Goal: Task Accomplishment & Management: Use online tool/utility

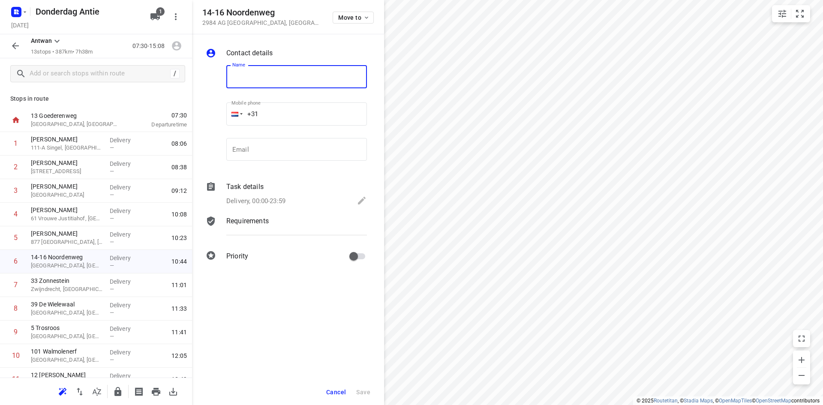
scroll to position [84, 0]
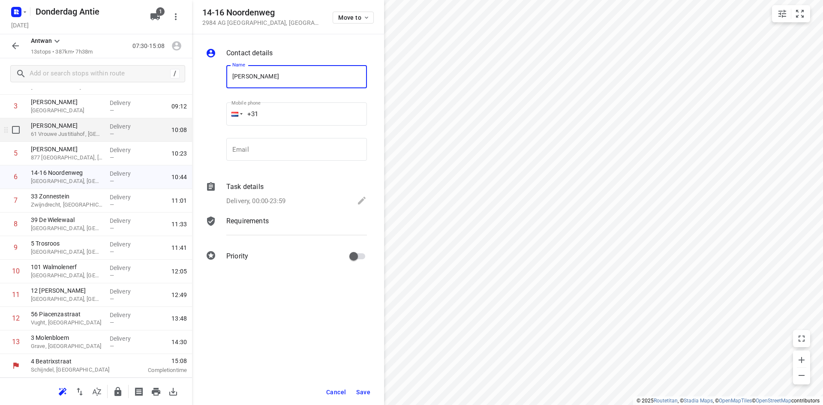
type input "[PERSON_NAME]"
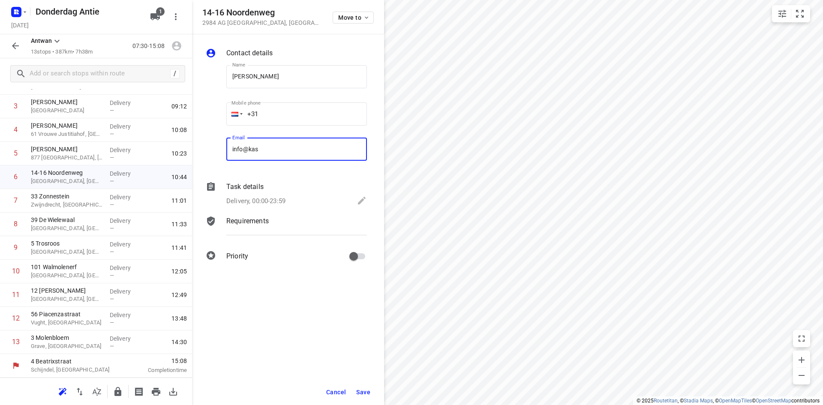
type input "[EMAIL_ADDRESS][DOMAIN_NAME]"
click at [364, 393] on span "Save" at bounding box center [363, 392] width 14 height 7
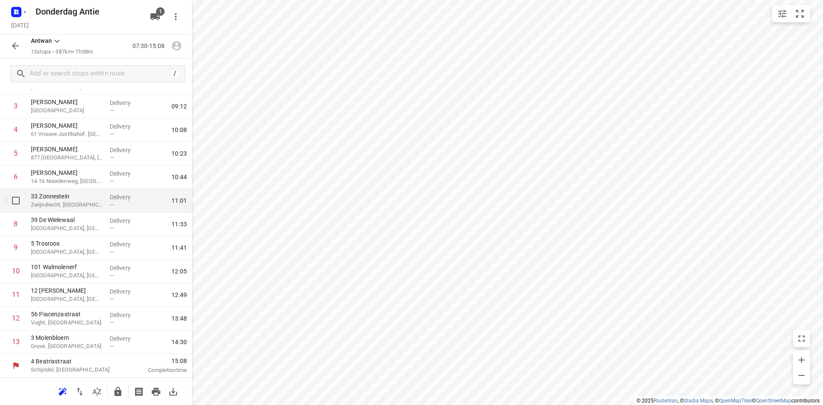
click at [110, 203] on span "—" at bounding box center [112, 204] width 4 height 6
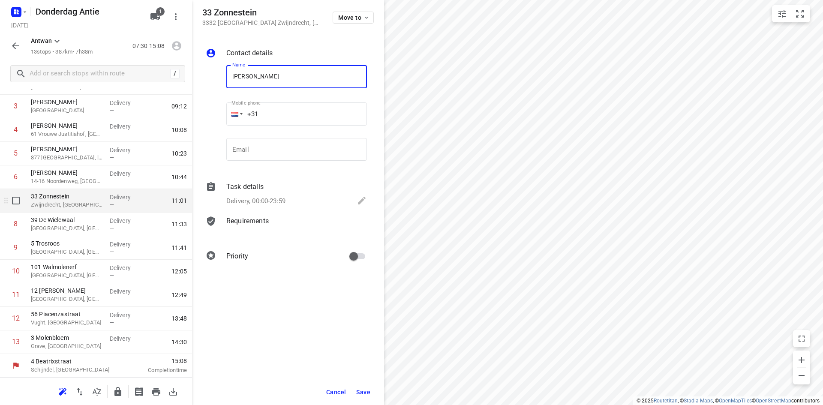
type input "[PERSON_NAME]"
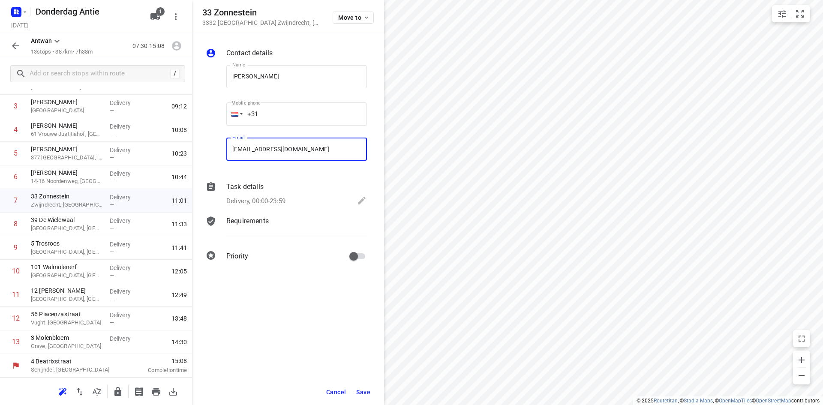
type input "[EMAIL_ADDRESS][DOMAIN_NAME]"
click at [366, 390] on span "Save" at bounding box center [363, 392] width 14 height 7
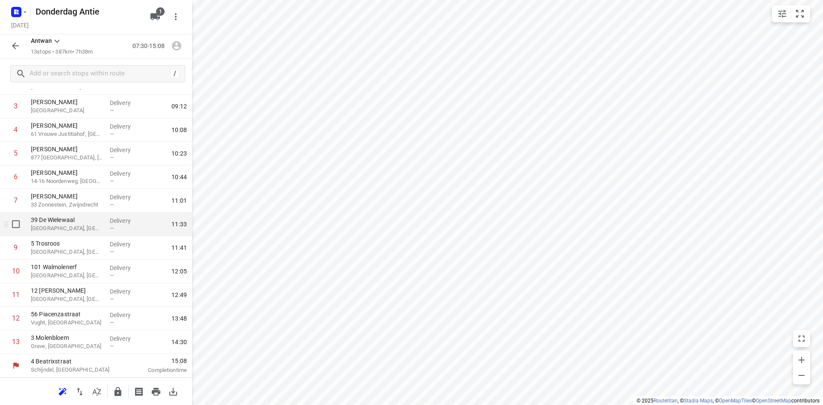
click at [89, 226] on p "[GEOGRAPHIC_DATA], [GEOGRAPHIC_DATA]" at bounding box center [67, 228] width 72 height 9
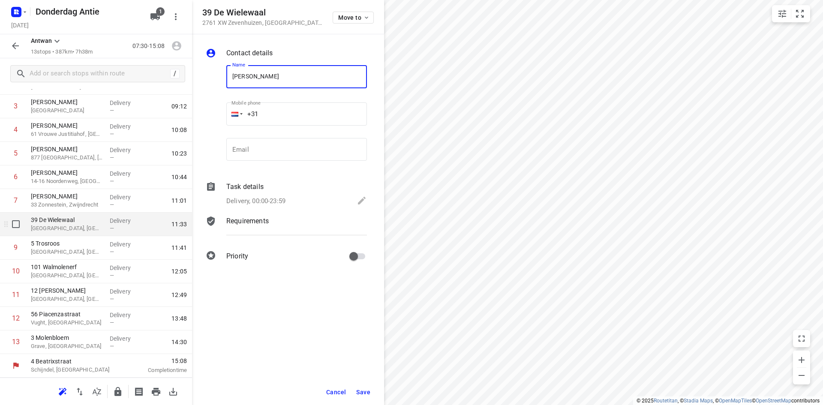
type input "[PERSON_NAME]"
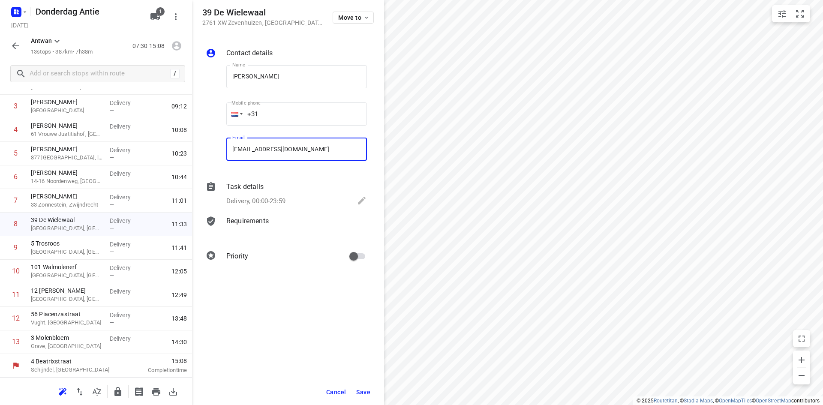
type input "[EMAIL_ADDRESS][DOMAIN_NAME]"
click at [359, 388] on button "Save" at bounding box center [363, 391] width 21 height 15
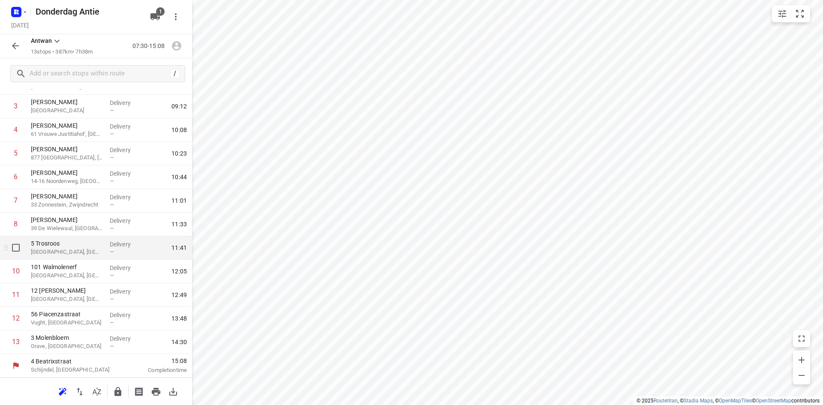
click at [111, 247] on p "Delivery" at bounding box center [126, 244] width 32 height 9
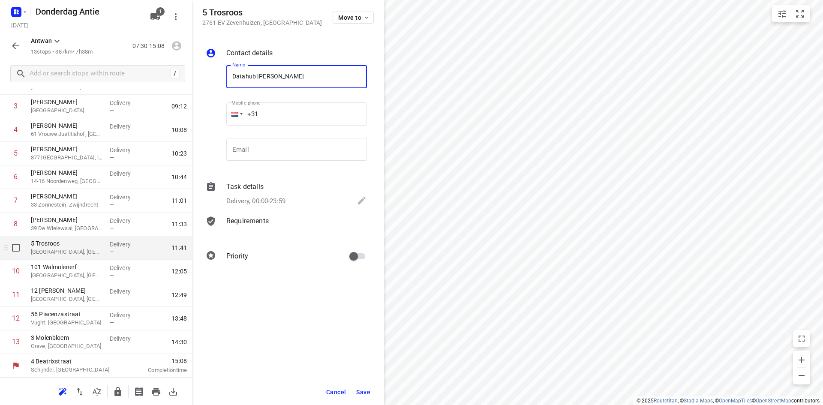
type input "Datahub [PERSON_NAME]"
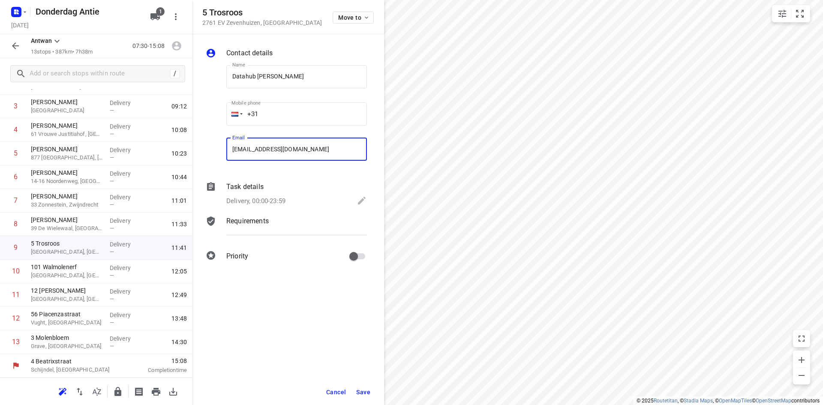
type input "[EMAIL_ADDRESS][DOMAIN_NAME]"
click at [364, 391] on span "Save" at bounding box center [363, 392] width 14 height 7
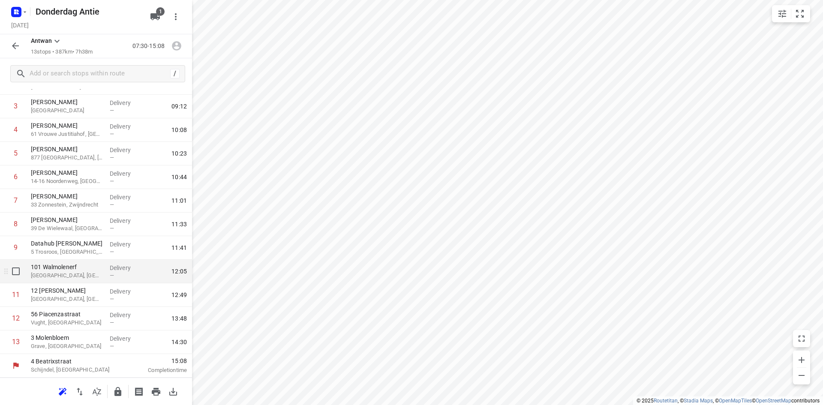
click at [67, 276] on p "[GEOGRAPHIC_DATA], [GEOGRAPHIC_DATA]" at bounding box center [67, 275] width 72 height 9
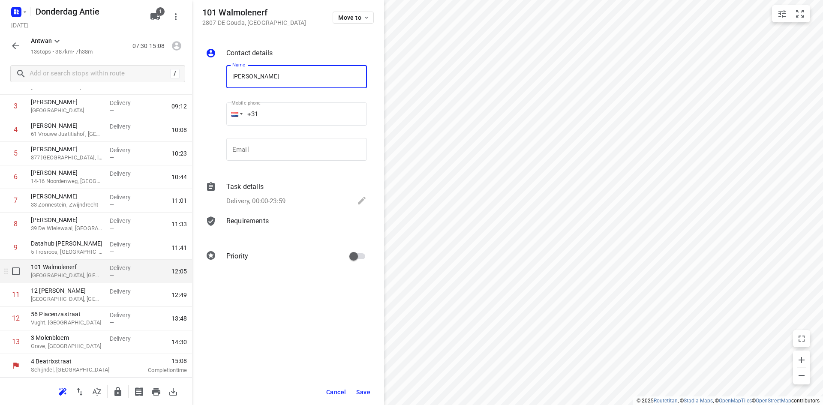
type input "[PERSON_NAME]"
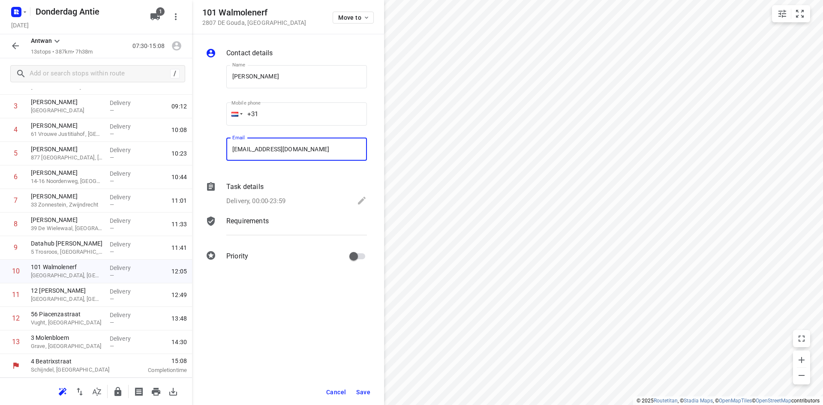
type input "[EMAIL_ADDRESS][DOMAIN_NAME]"
click at [366, 392] on span "Save" at bounding box center [363, 392] width 14 height 7
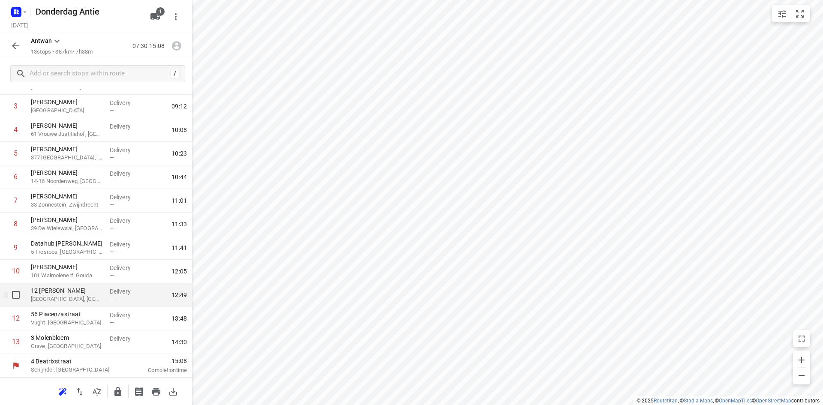
click at [91, 297] on p "[GEOGRAPHIC_DATA], [GEOGRAPHIC_DATA]" at bounding box center [67, 299] width 72 height 9
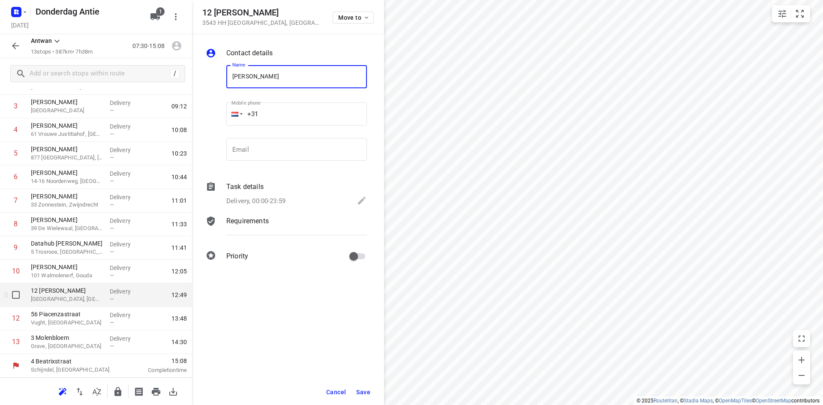
type input "[PERSON_NAME]"
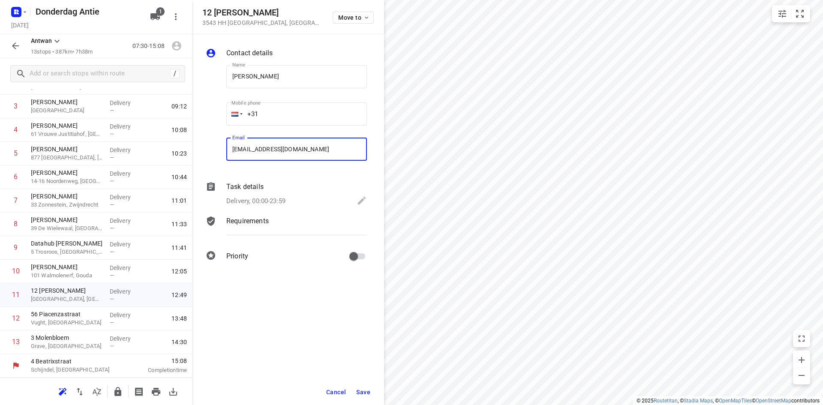
type input "[EMAIL_ADDRESS][DOMAIN_NAME]"
click at [360, 392] on span "Save" at bounding box center [363, 392] width 14 height 7
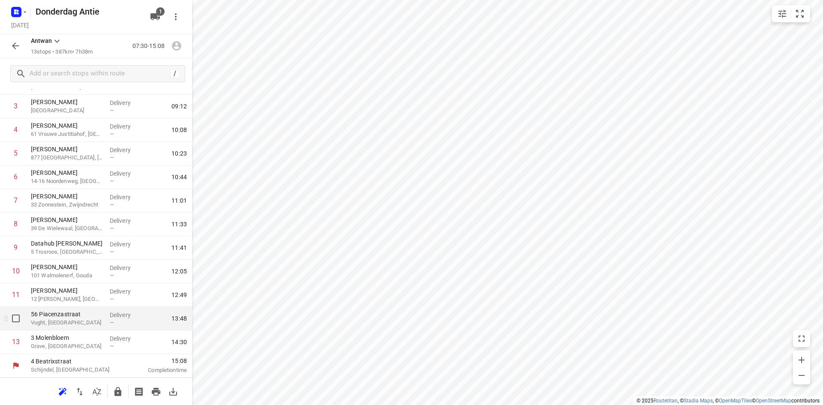
click at [111, 326] on div "Delivery —" at bounding box center [125, 319] width 39 height 24
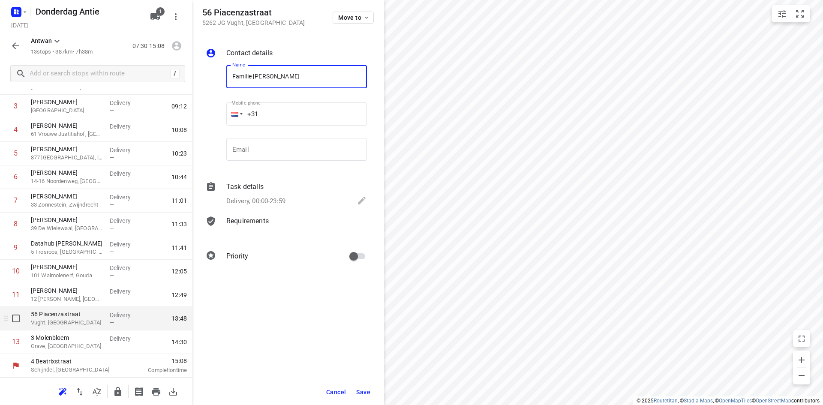
type input "Familie [PERSON_NAME]"
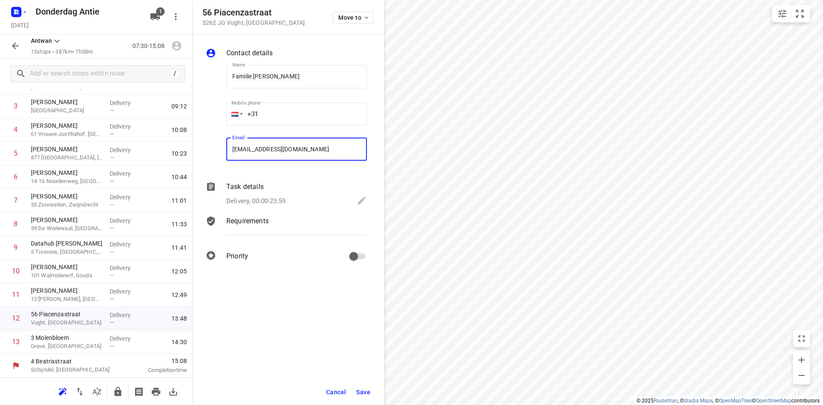
type input "[EMAIL_ADDRESS][DOMAIN_NAME]"
click at [360, 390] on span "Save" at bounding box center [363, 392] width 14 height 7
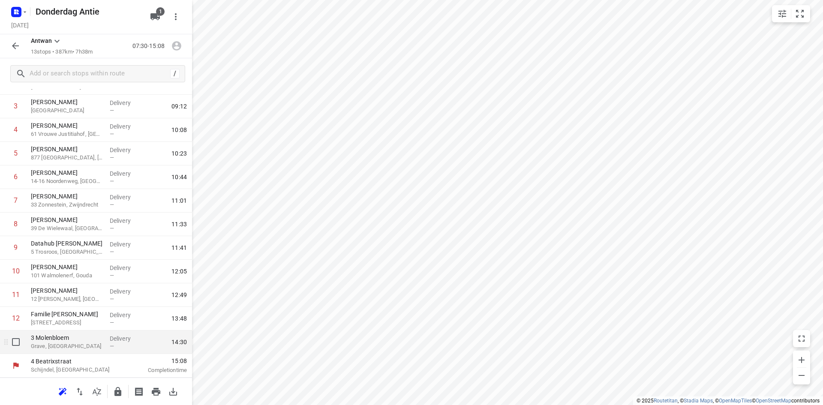
click at [80, 342] on p "Grave, [GEOGRAPHIC_DATA]" at bounding box center [67, 346] width 72 height 9
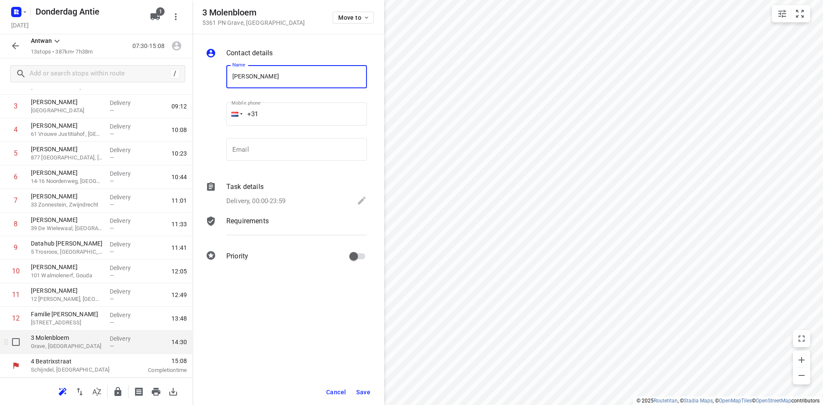
type input "[PERSON_NAME]"
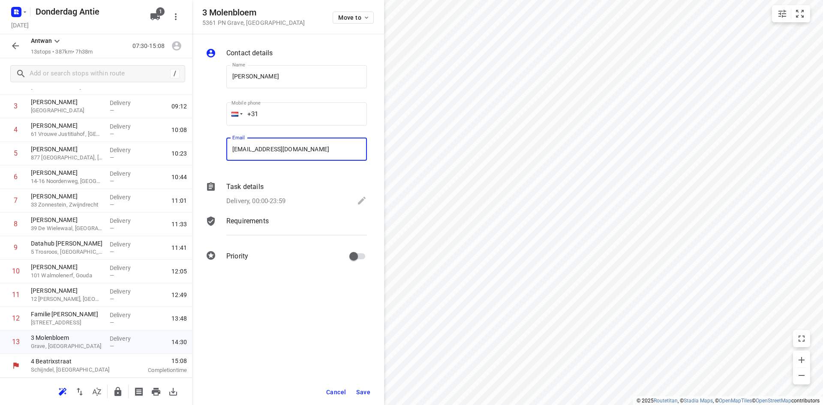
type input "[EMAIL_ADDRESS][DOMAIN_NAME]"
click at [365, 390] on span "Save" at bounding box center [363, 392] width 14 height 7
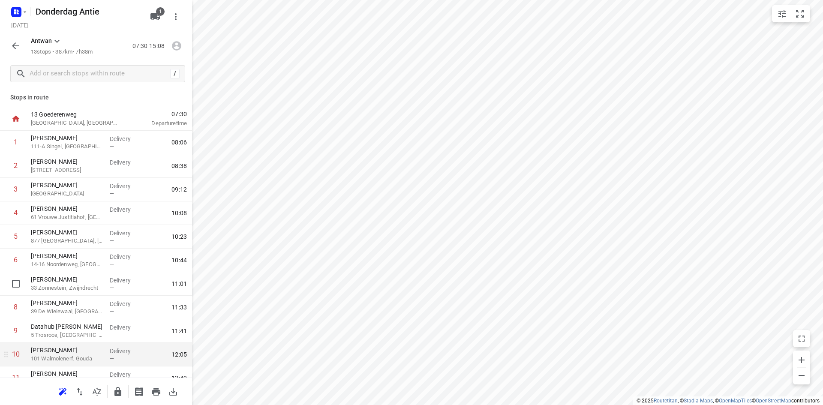
scroll to position [0, 0]
click at [15, 48] on icon "button" at bounding box center [15, 46] width 10 height 10
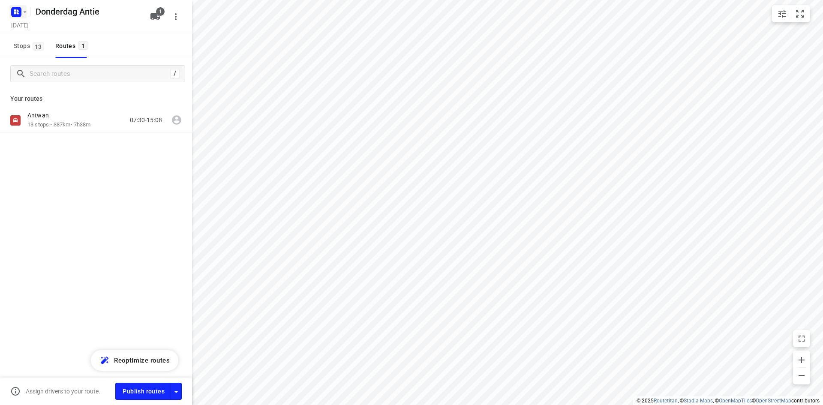
click at [24, 10] on icon "button" at bounding box center [24, 12] width 7 height 7
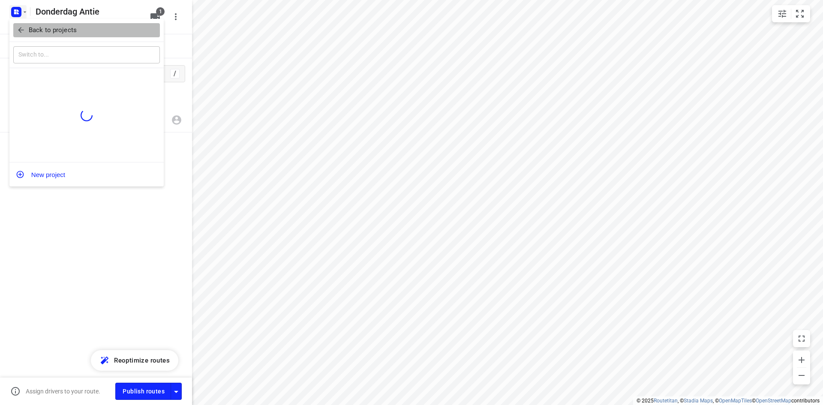
click at [32, 31] on p "Back to projects" at bounding box center [53, 30] width 48 height 10
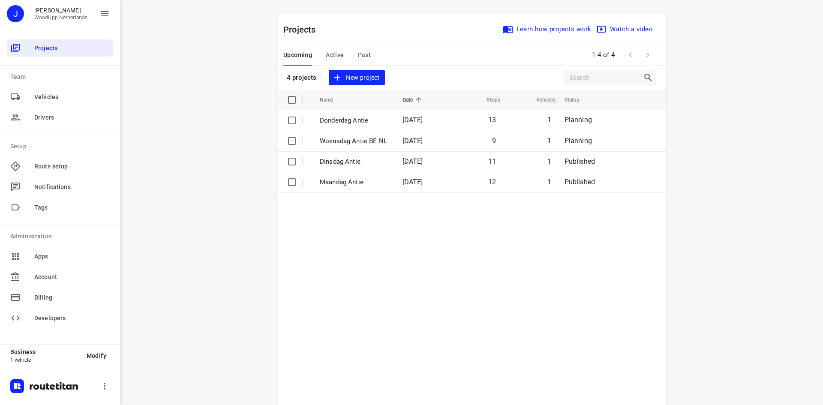
click at [218, 147] on div "i © 2025 Routetitan , © Stadia Maps , © OpenMapTiles © OpenStreetMap contributo…" at bounding box center [471, 202] width 703 height 405
click at [185, 151] on div "i © 2025 Routetitan , © Stadia Maps , © OpenMapTiles © OpenStreetMap contributo…" at bounding box center [471, 202] width 703 height 405
click at [173, 171] on div "i © 2025 Routetitan , © Stadia Maps , © OpenMapTiles © OpenStreetMap contributo…" at bounding box center [471, 202] width 703 height 405
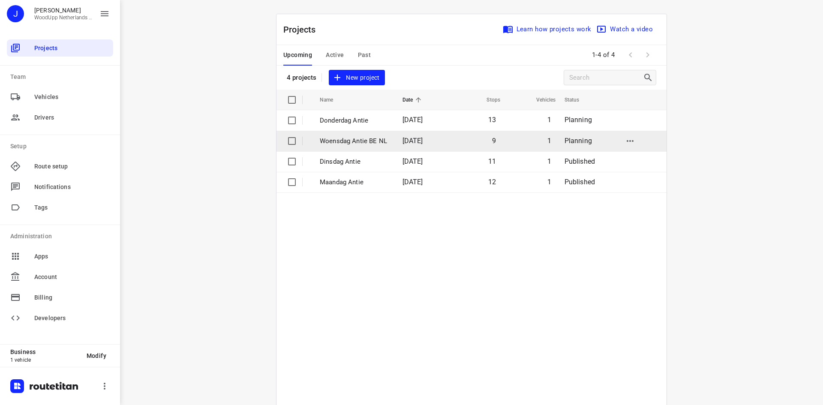
click at [347, 138] on p "Woensdag Antie BE NL" at bounding box center [355, 141] width 70 height 10
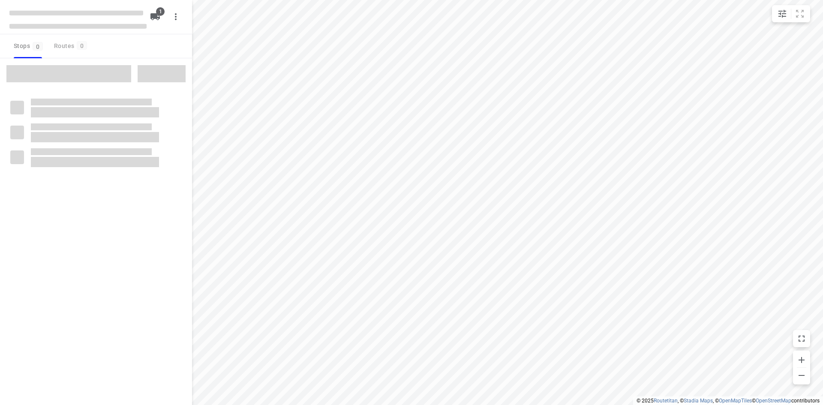
type input "distance"
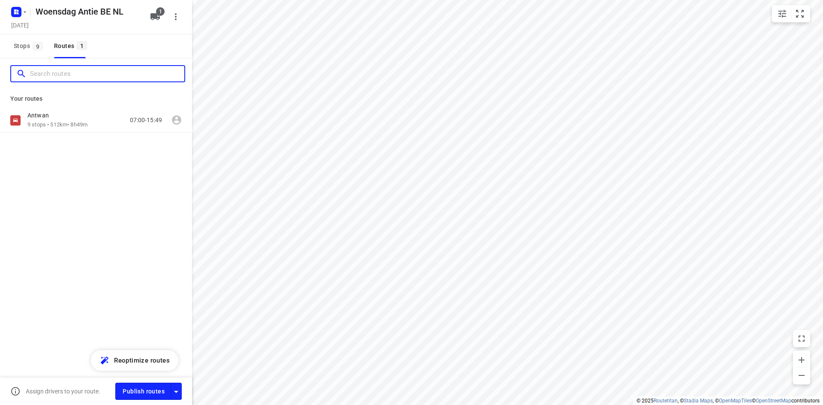
click at [81, 75] on input "Search routes" at bounding box center [107, 73] width 154 height 13
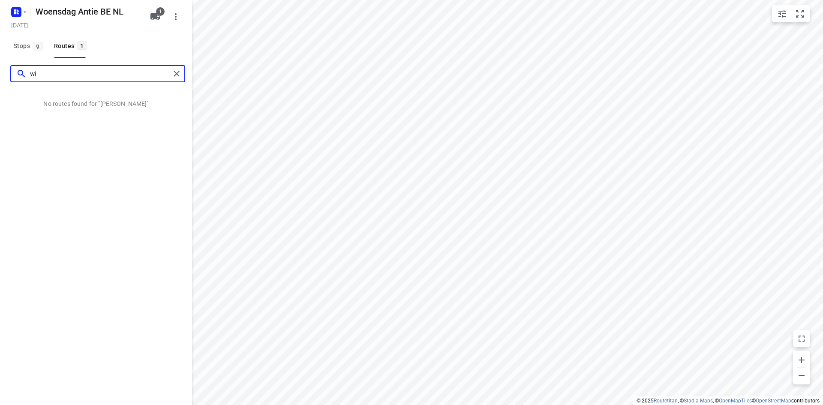
type input "w"
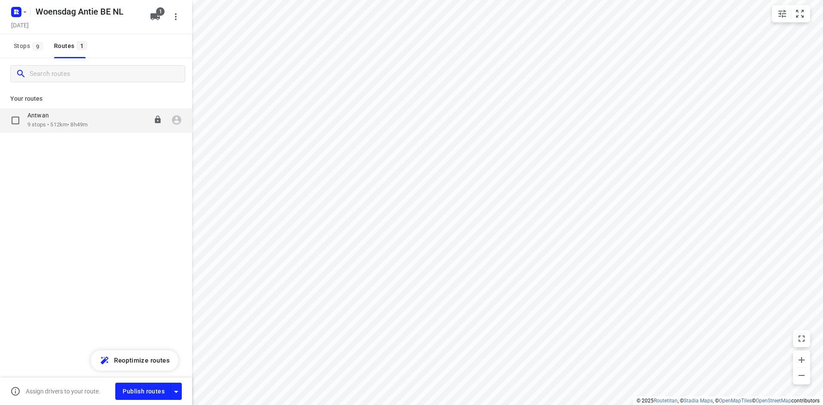
click at [87, 117] on div "Antwan" at bounding box center [57, 115] width 60 height 9
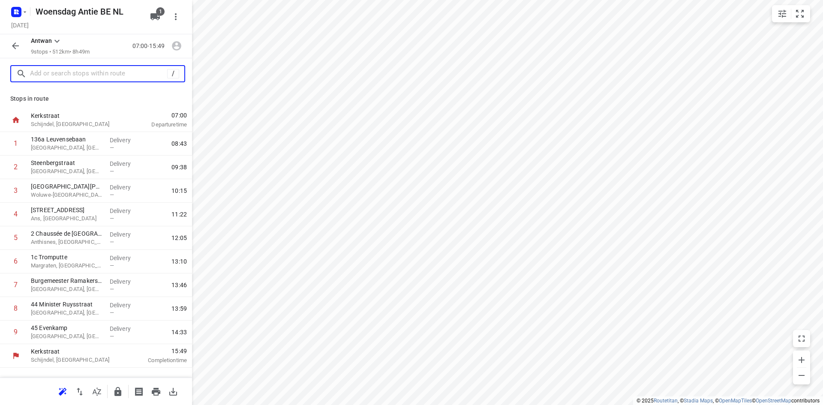
click at [74, 75] on input "text" at bounding box center [98, 73] width 137 height 13
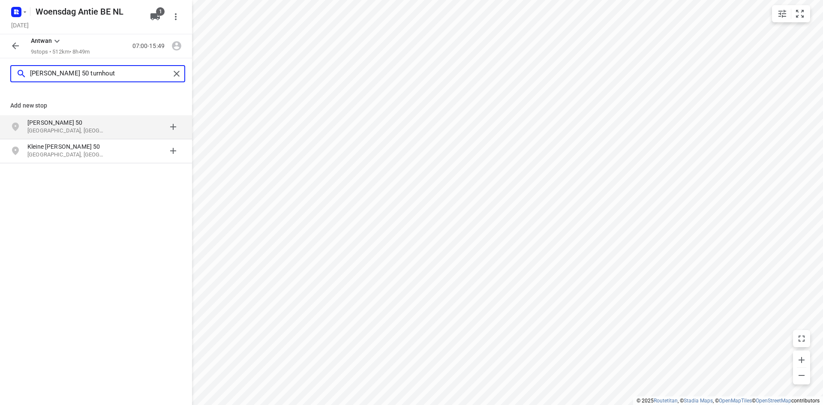
type input "[PERSON_NAME] 50 turnhout"
click at [55, 124] on p "[PERSON_NAME] 50" at bounding box center [66, 122] width 79 height 9
type input "[STREET_ADDRESS]"
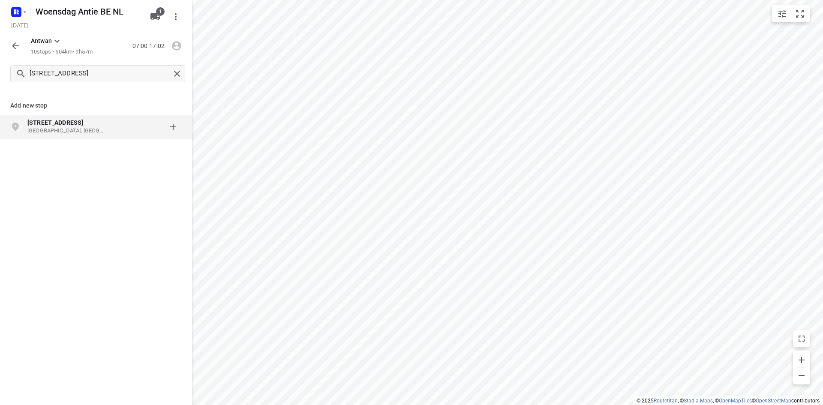
click at [72, 123] on b "[STREET_ADDRESS]" at bounding box center [55, 122] width 56 height 7
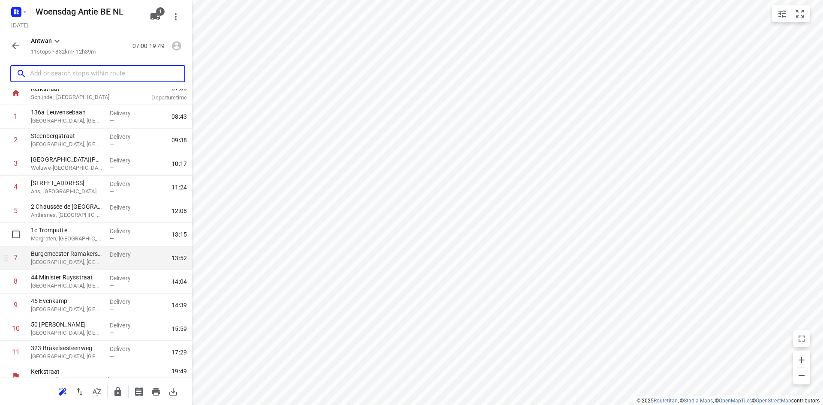
scroll to position [37, 0]
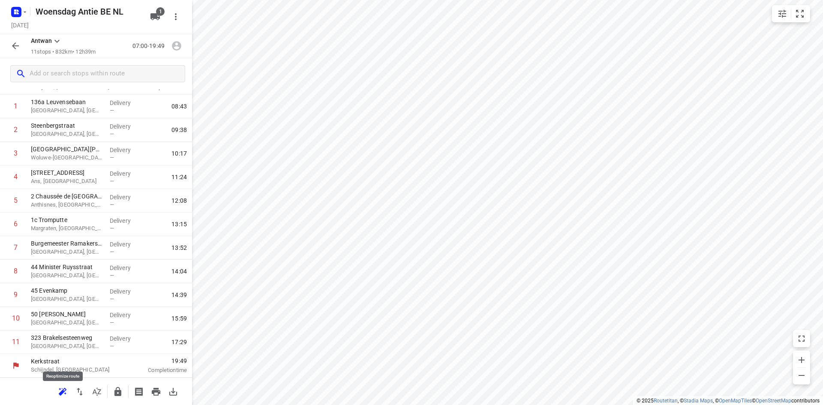
click at [65, 391] on icon "button" at bounding box center [62, 392] width 10 height 10
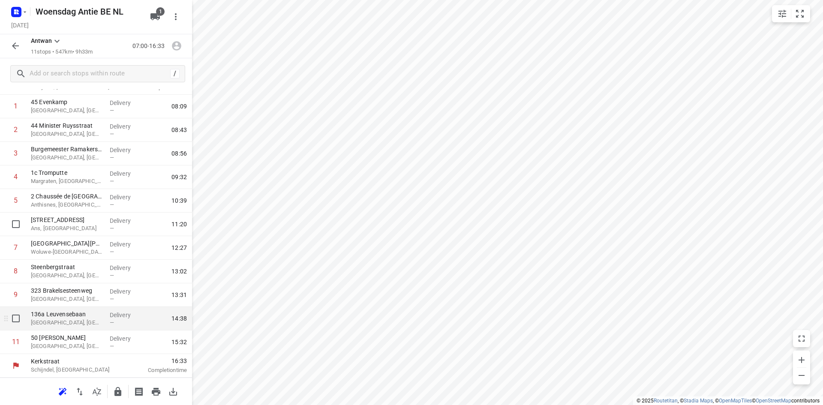
scroll to position [0, 0]
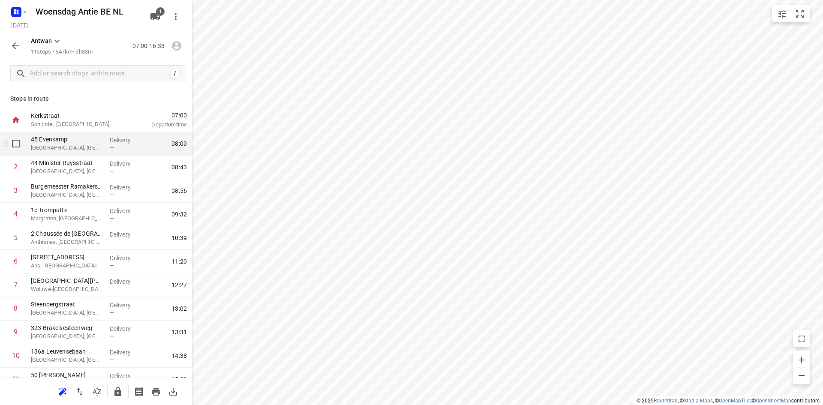
click at [123, 141] on p "Delivery" at bounding box center [126, 140] width 32 height 9
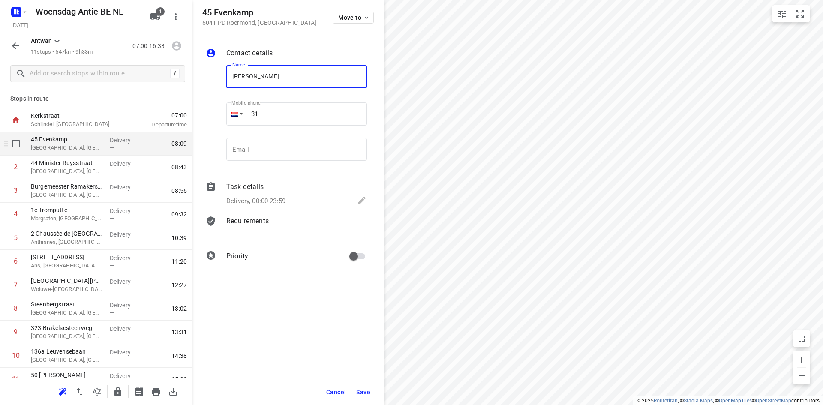
type input "[PERSON_NAME]"
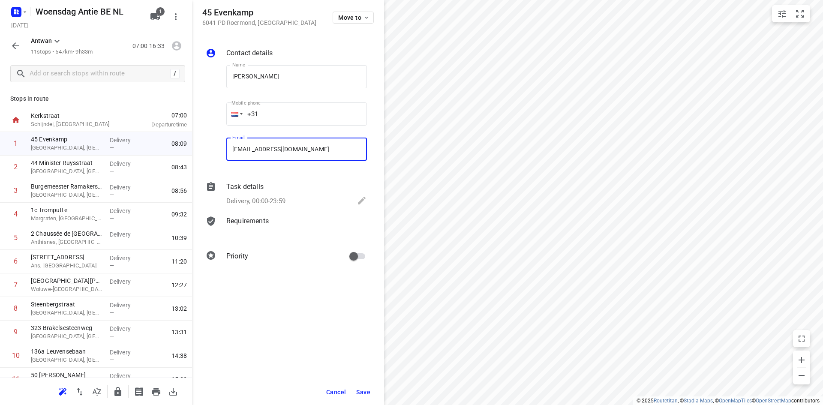
type input "[EMAIL_ADDRESS][DOMAIN_NAME]"
click at [357, 393] on span "Save" at bounding box center [363, 392] width 14 height 7
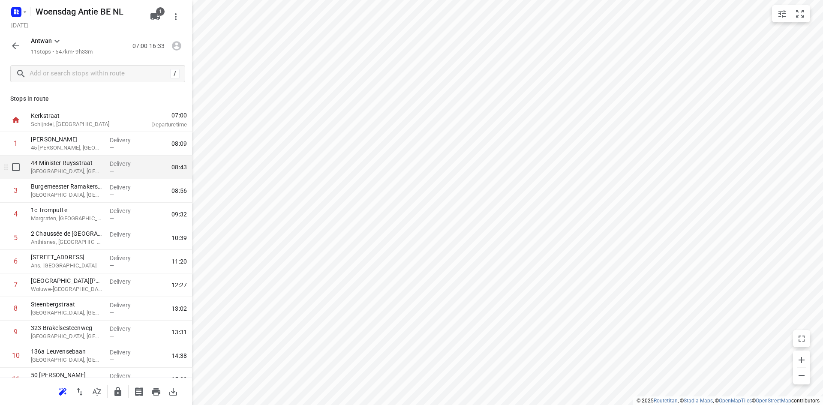
click at [61, 168] on p "[GEOGRAPHIC_DATA], [GEOGRAPHIC_DATA]" at bounding box center [67, 171] width 72 height 9
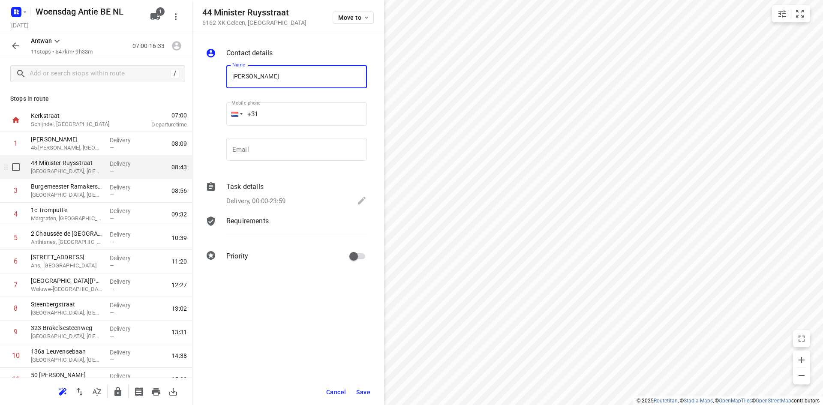
type input "[PERSON_NAME]"
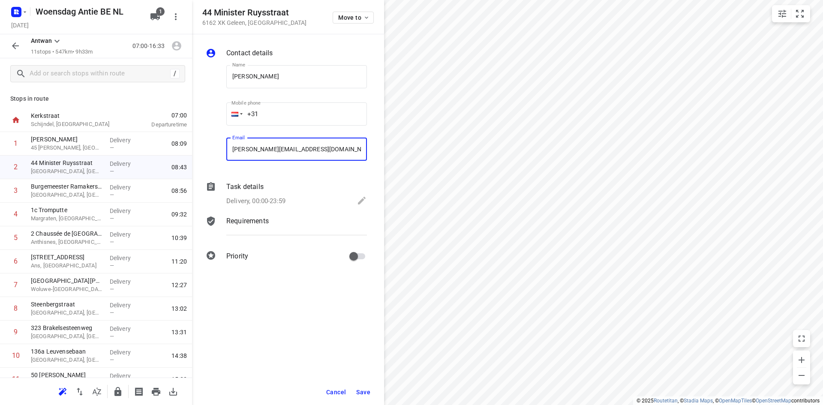
type input "[PERSON_NAME][EMAIL_ADDRESS][DOMAIN_NAME]"
click at [359, 387] on button "Save" at bounding box center [363, 391] width 21 height 15
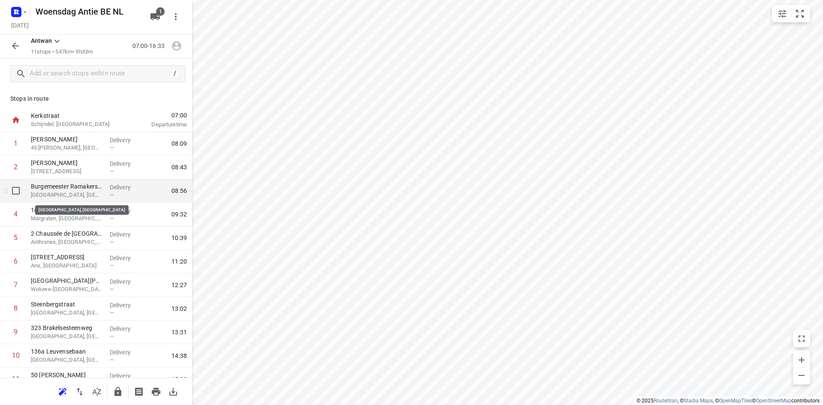
click at [68, 194] on p "[GEOGRAPHIC_DATA], [GEOGRAPHIC_DATA]" at bounding box center [67, 195] width 72 height 9
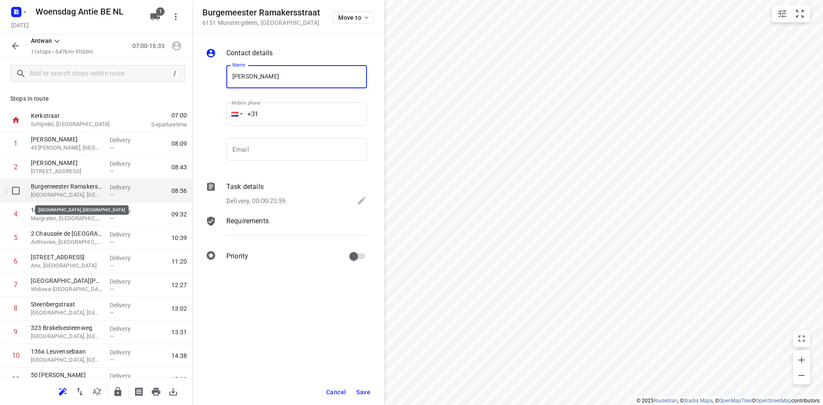
type input "[PERSON_NAME]"
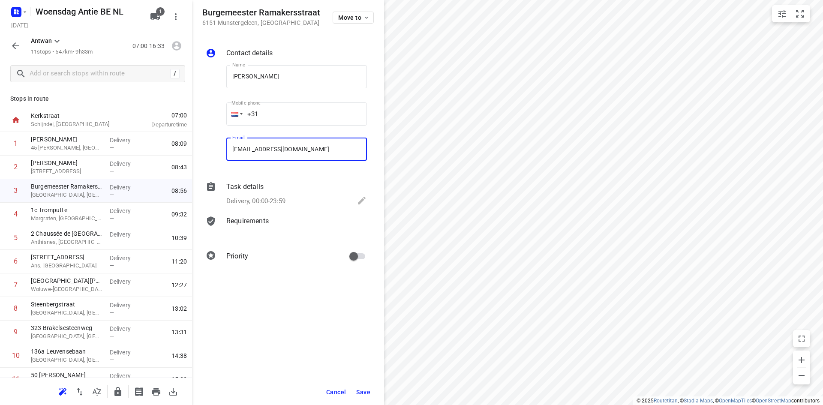
type input "[EMAIL_ADDRESS][DOMAIN_NAME]"
click at [361, 393] on span "Save" at bounding box center [363, 392] width 14 height 7
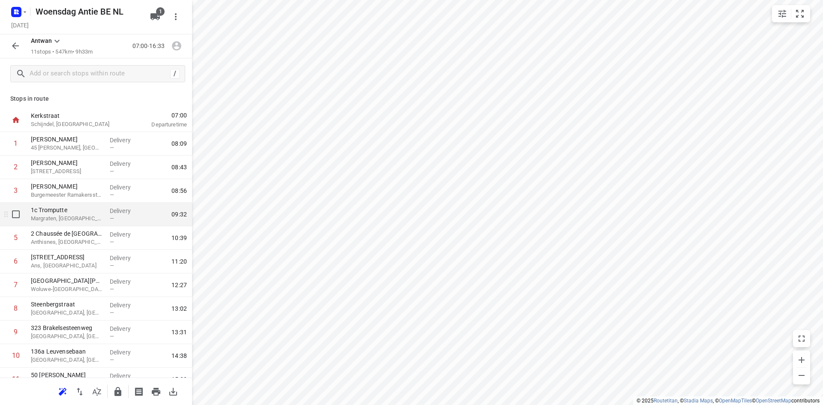
click at [82, 217] on p "Margraten, [GEOGRAPHIC_DATA]" at bounding box center [67, 218] width 72 height 9
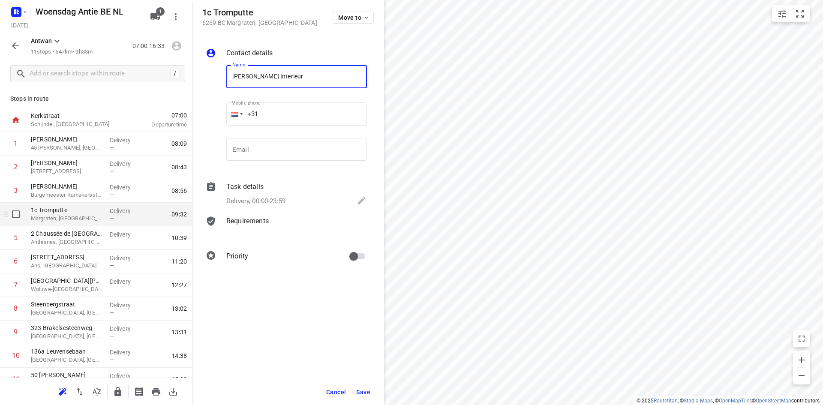
type input "[PERSON_NAME] Interieur"
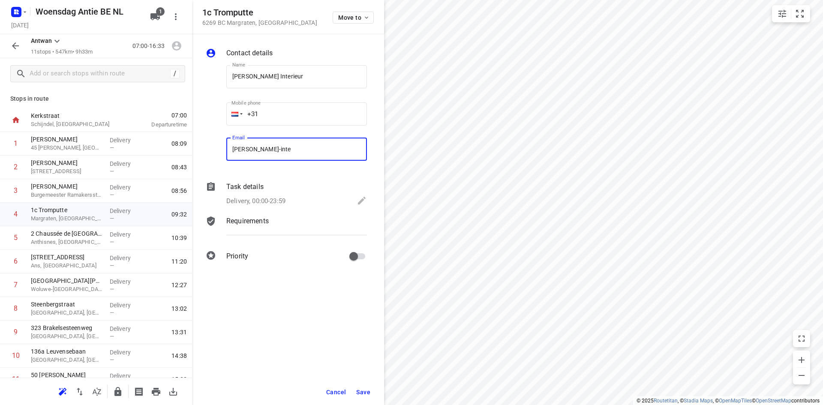
type input "[PERSON_NAME][EMAIL_ADDRESS][DOMAIN_NAME]"
click at [366, 390] on span "Save" at bounding box center [363, 392] width 14 height 7
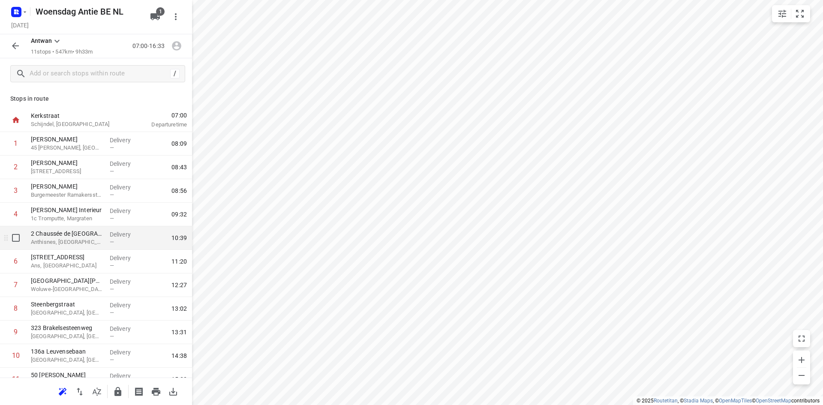
click at [59, 236] on p "2 Chaussée de [GEOGRAPHIC_DATA]" at bounding box center [67, 233] width 72 height 9
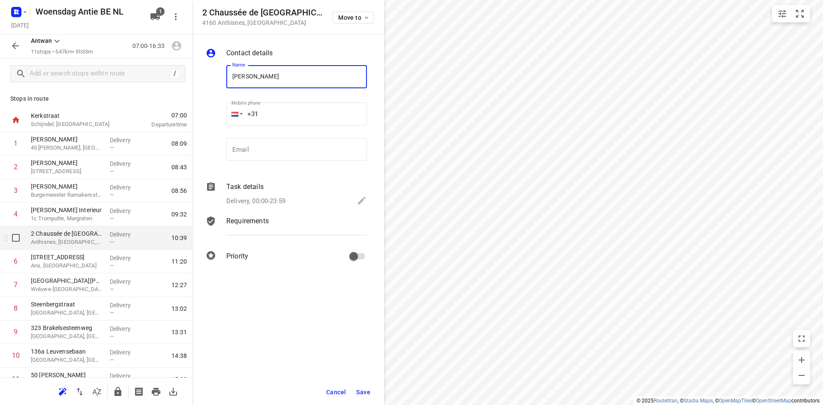
type input "[PERSON_NAME]"
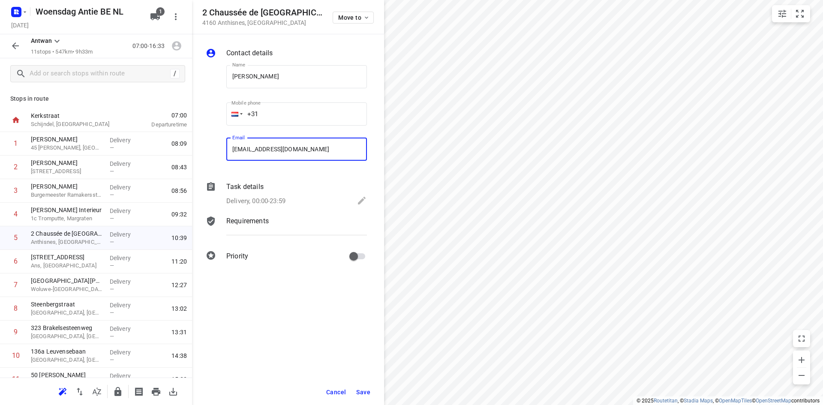
type input "[EMAIL_ADDRESS][DOMAIN_NAME]"
click at [365, 393] on span "Save" at bounding box center [363, 392] width 14 height 7
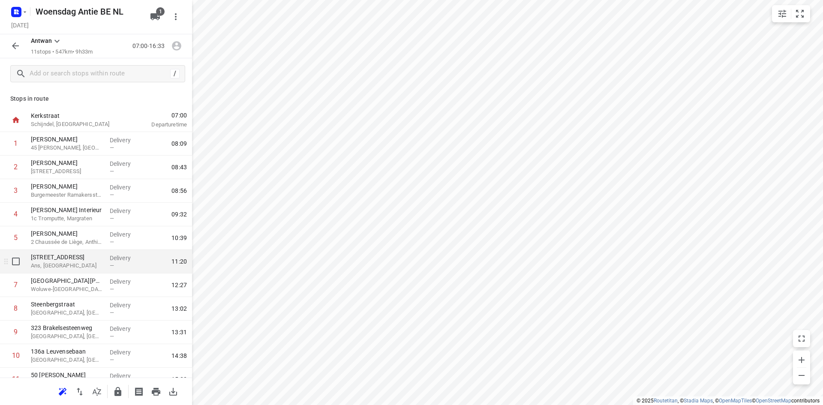
click at [56, 270] on div "[STREET_ADDRESS]" at bounding box center [66, 262] width 79 height 24
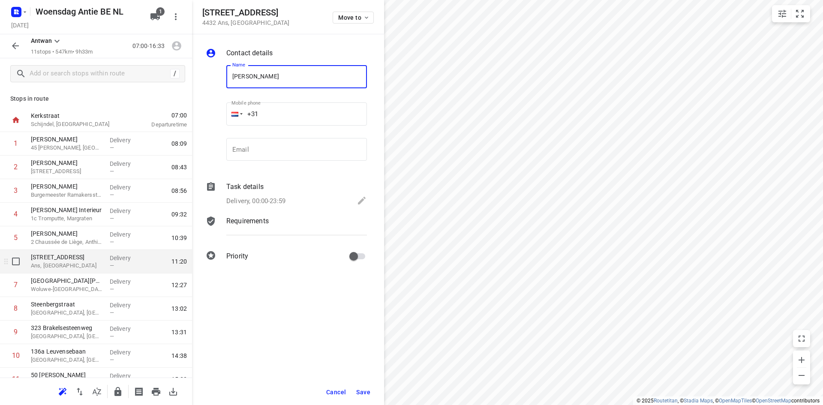
type input "[PERSON_NAME]"
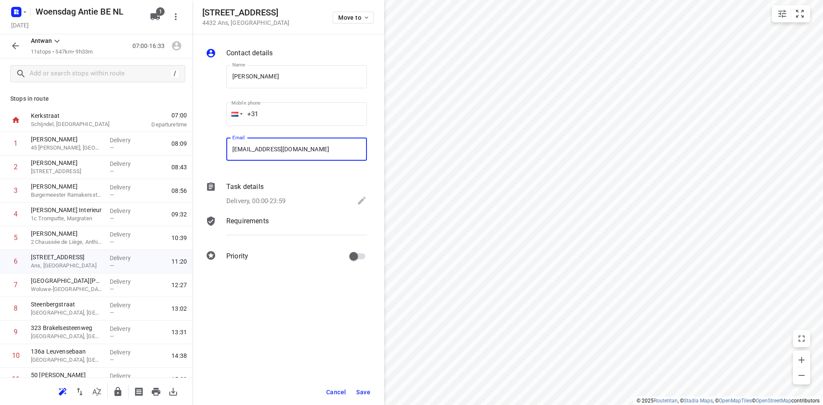
type input "[EMAIL_ADDRESS][DOMAIN_NAME]"
click at [366, 393] on span "Save" at bounding box center [363, 392] width 14 height 7
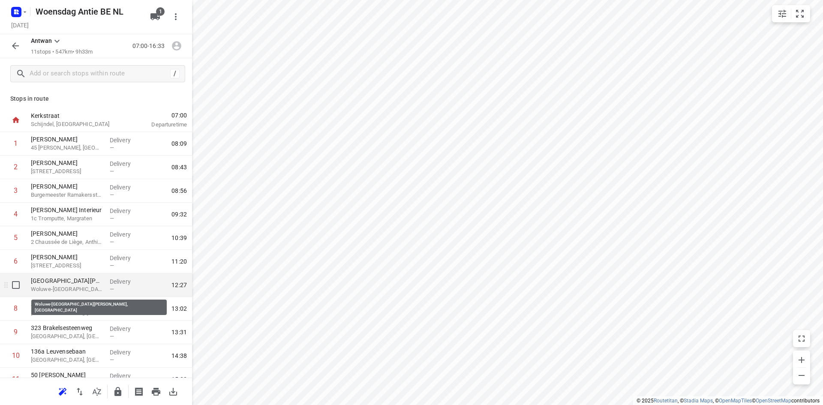
click at [67, 288] on p "Woluwe-[GEOGRAPHIC_DATA][PERSON_NAME], [GEOGRAPHIC_DATA]" at bounding box center [67, 289] width 72 height 9
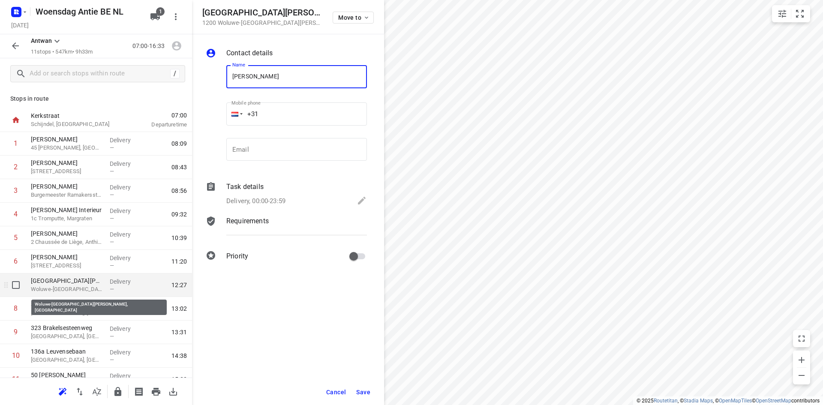
type input "[PERSON_NAME]"
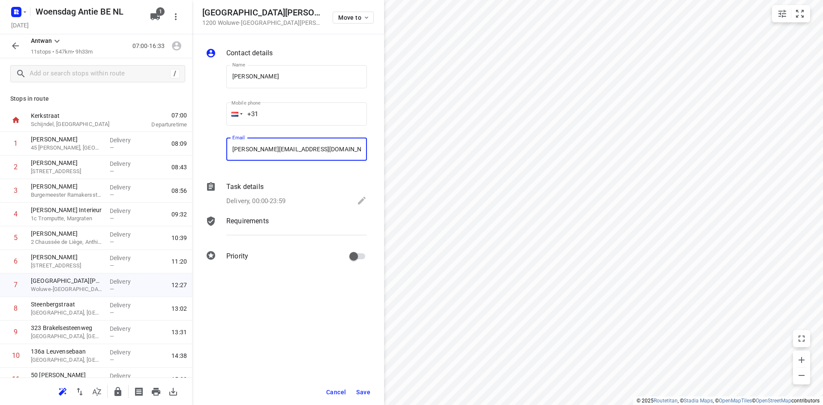
type input "[PERSON_NAME][EMAIL_ADDRESS][DOMAIN_NAME]"
click at [367, 392] on span "Save" at bounding box center [363, 392] width 14 height 7
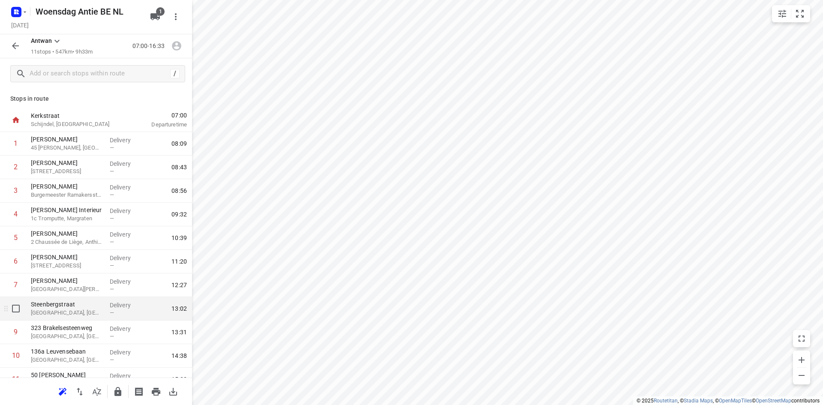
click at [107, 316] on div "Delivery —" at bounding box center [125, 309] width 39 height 24
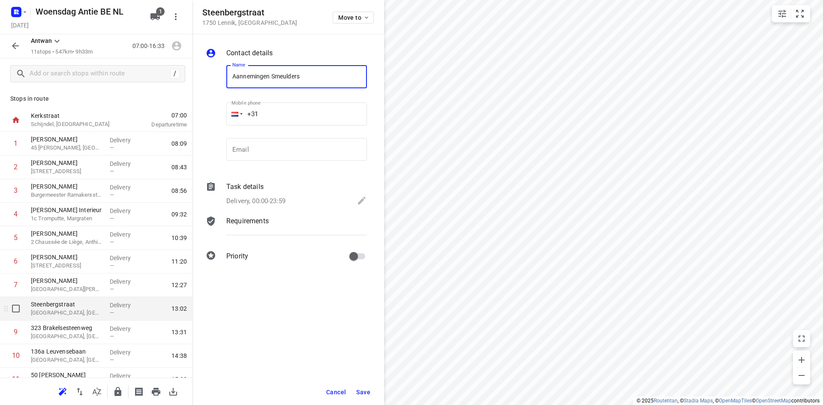
type input "Aannemingen Smeulders"
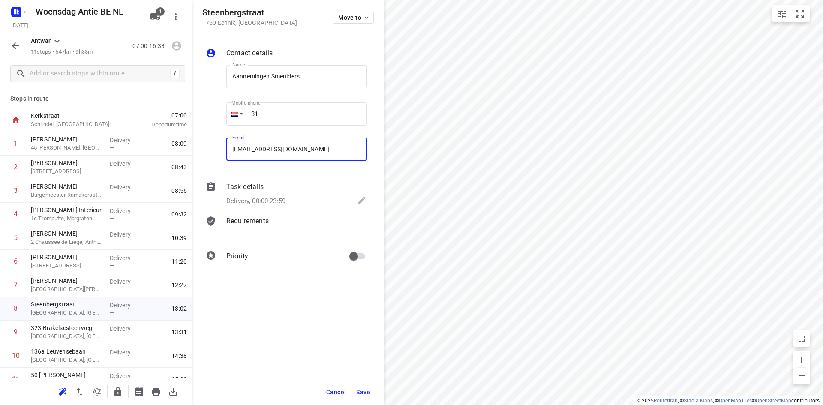
type input "[EMAIL_ADDRESS][DOMAIN_NAME]"
click at [364, 391] on span "Save" at bounding box center [363, 392] width 14 height 7
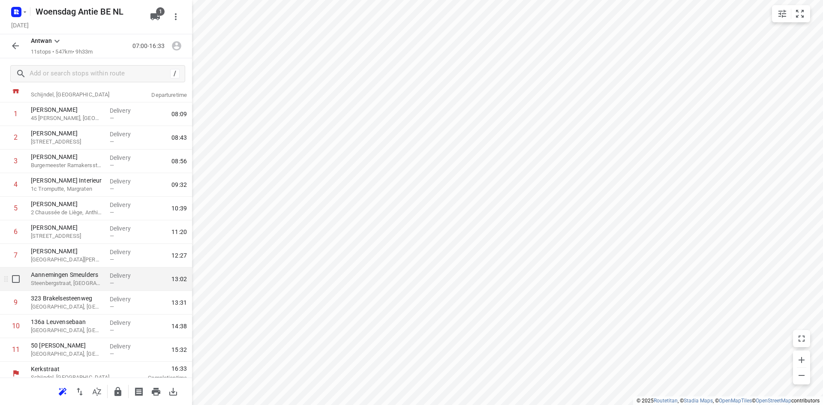
scroll to position [37, 0]
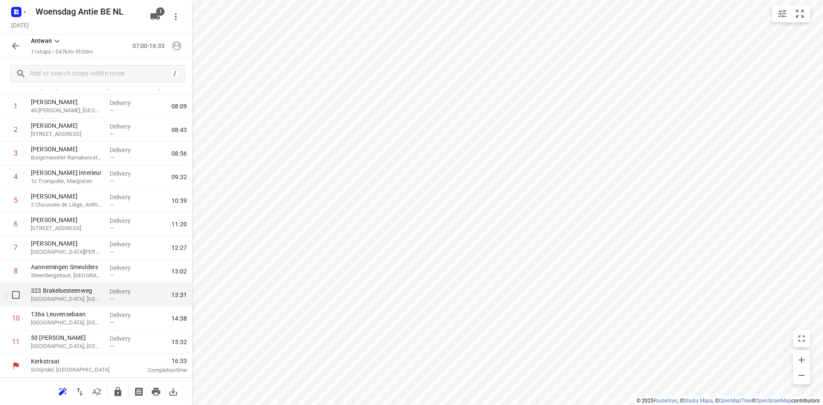
click at [68, 301] on p "[GEOGRAPHIC_DATA], [GEOGRAPHIC_DATA]" at bounding box center [67, 299] width 72 height 9
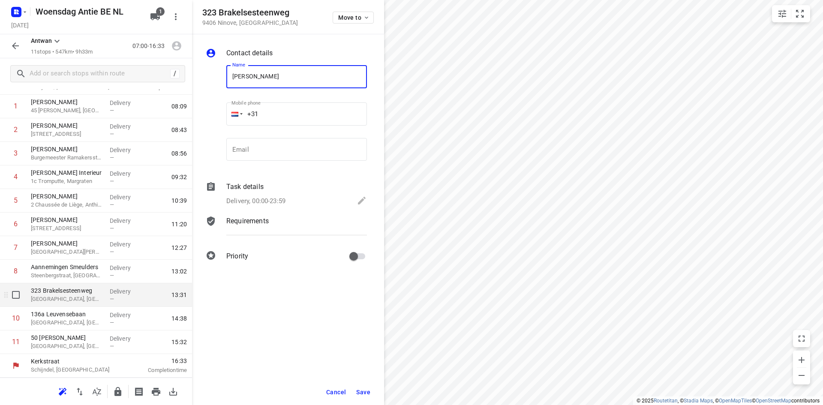
type input "[PERSON_NAME]"
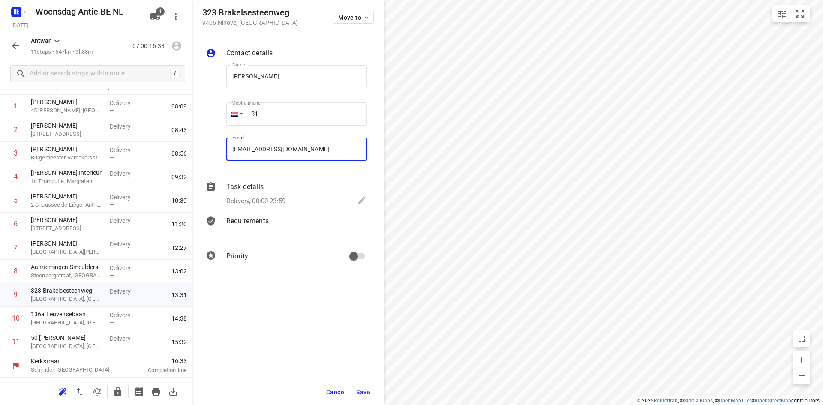
type input "[EMAIL_ADDRESS][DOMAIN_NAME]"
click at [378, 390] on div "Cancel Save" at bounding box center [288, 392] width 192 height 26
click at [364, 390] on span "Save" at bounding box center [363, 392] width 14 height 7
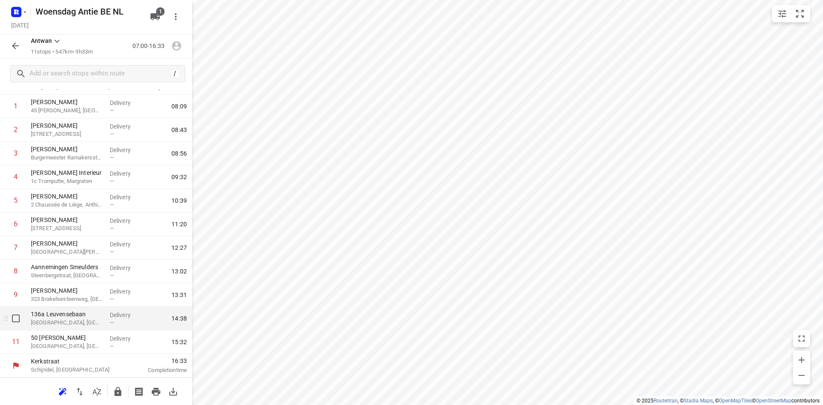
click at [52, 323] on p "[GEOGRAPHIC_DATA], [GEOGRAPHIC_DATA]" at bounding box center [67, 322] width 72 height 9
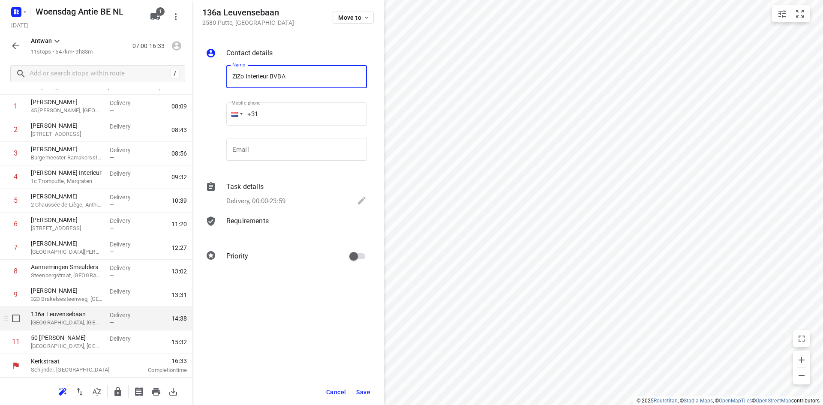
type input "ZiZo Interieur BVBA"
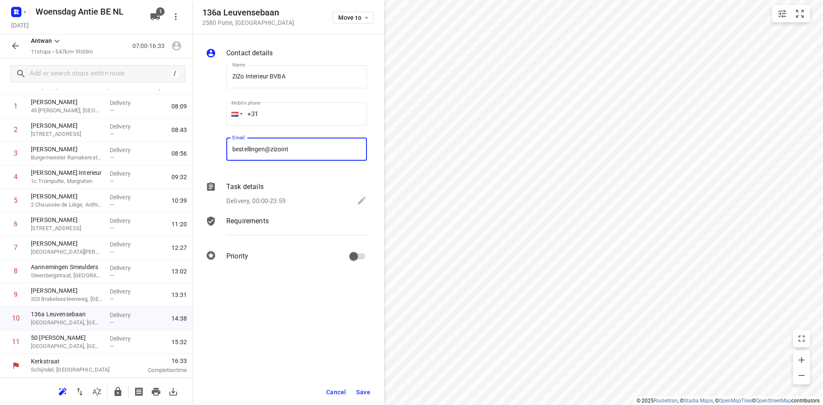
type input "[EMAIL_ADDRESS][DOMAIN_NAME]"
click at [360, 390] on span "Save" at bounding box center [363, 392] width 14 height 7
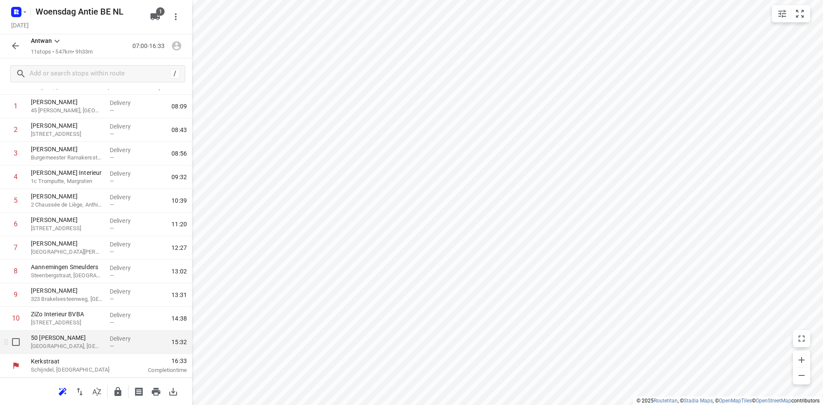
click at [81, 348] on p "[GEOGRAPHIC_DATA], [GEOGRAPHIC_DATA]" at bounding box center [67, 346] width 72 height 9
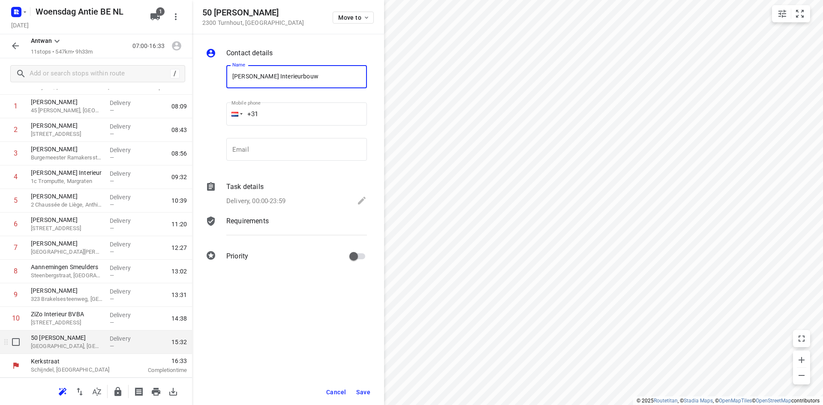
type input "[PERSON_NAME] Interieurbouw"
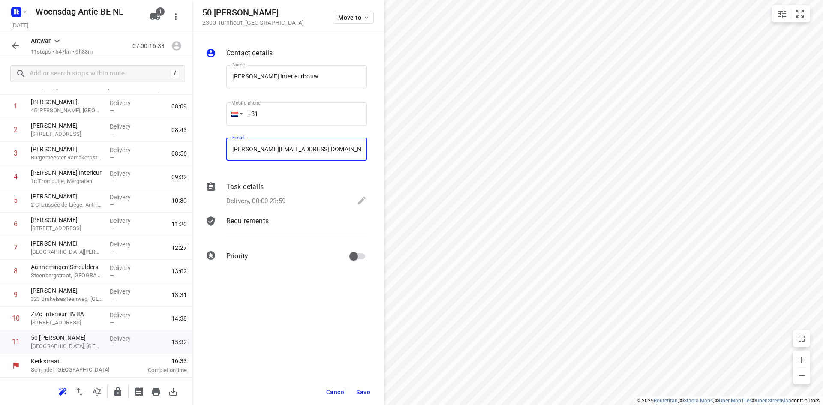
type input "[PERSON_NAME][EMAIL_ADDRESS][DOMAIN_NAME]"
click at [371, 399] on button "Save" at bounding box center [363, 391] width 21 height 15
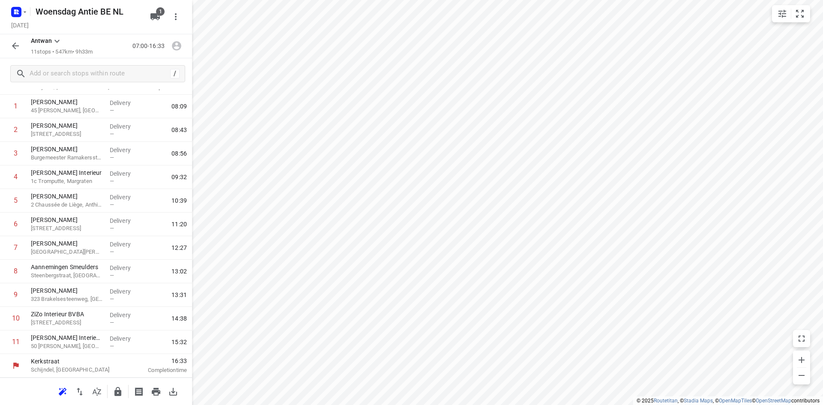
click at [10, 45] on button "button" at bounding box center [15, 45] width 17 height 17
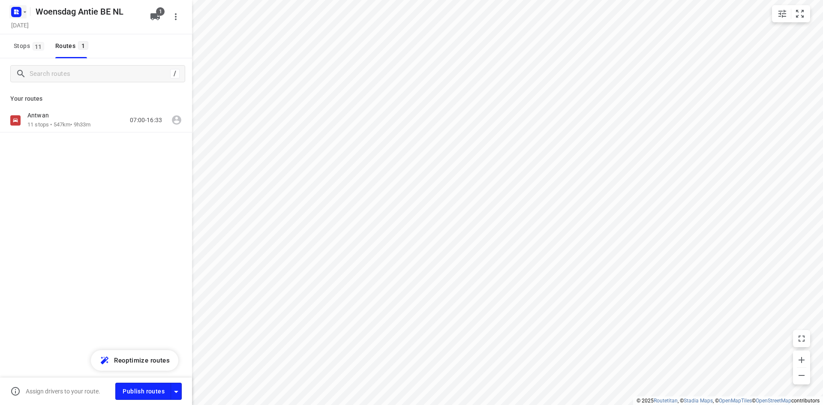
click at [11, 8] on icon "button" at bounding box center [16, 12] width 14 height 14
click at [29, 27] on p "Back to projects" at bounding box center [53, 30] width 48 height 10
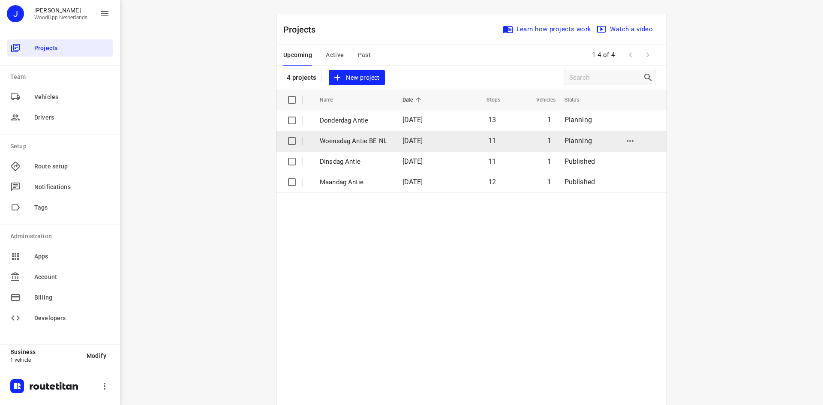
click at [348, 133] on td "Woensdag Antie BE NL" at bounding box center [353, 141] width 84 height 21
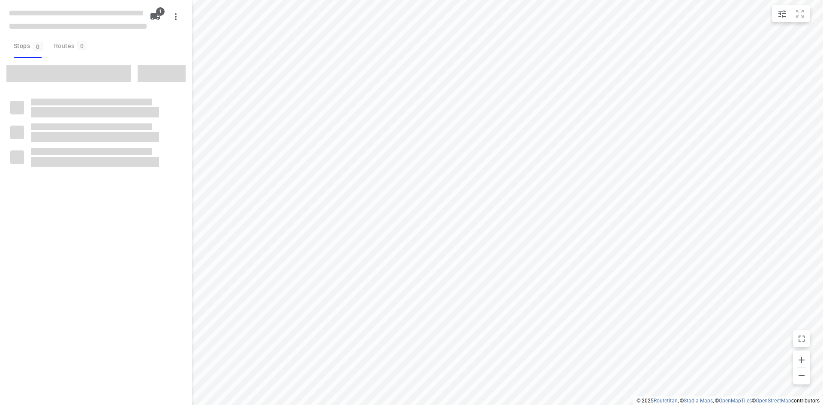
type input "distance"
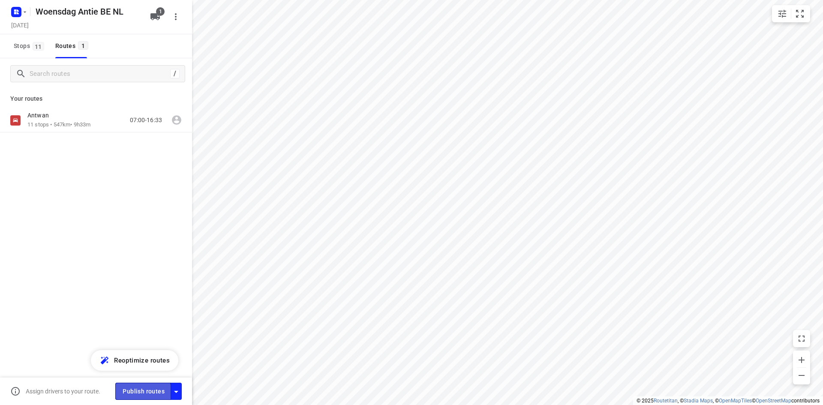
click at [128, 393] on span "Publish routes" at bounding box center [144, 391] width 42 height 11
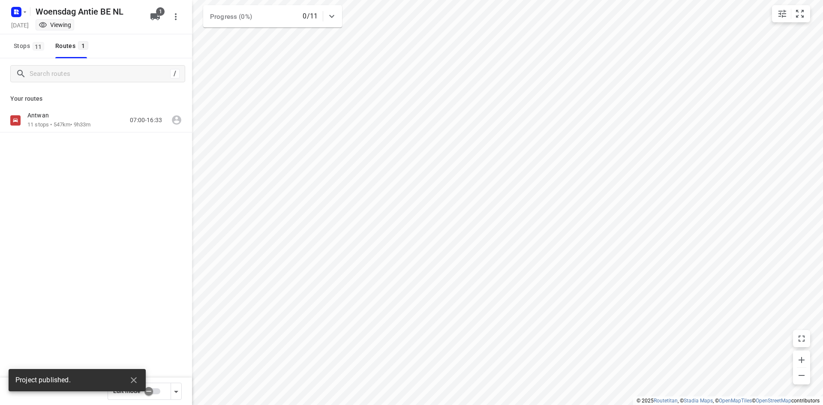
drag, startPoint x: 124, startPoint y: 186, endPoint x: 134, endPoint y: 199, distance: 16.5
click at [126, 188] on div "[PERSON_NAME] 11 stops • 547km • 9h33m 07:00-16:33" at bounding box center [96, 150] width 192 height 84
click at [127, 118] on div "07:00-16:33" at bounding box center [140, 120] width 43 height 18
click at [130, 374] on button "button" at bounding box center [133, 380] width 17 height 17
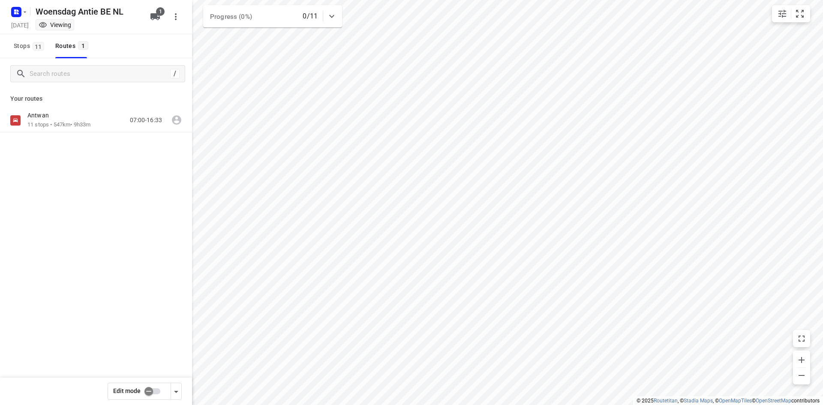
click at [38, 189] on div "[PERSON_NAME] 11 stops • 547km • 9h33m 07:00-16:33" at bounding box center [96, 150] width 192 height 84
click at [55, 125] on p "11 stops • 547km • 9h33m" at bounding box center [58, 125] width 63 height 8
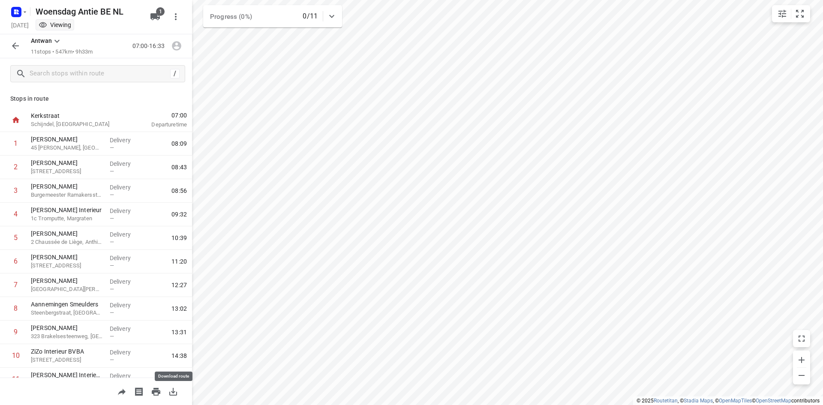
click at [176, 395] on icon "button" at bounding box center [173, 392] width 8 height 8
drag, startPoint x: 5, startPoint y: 53, endPoint x: 11, endPoint y: 45, distance: 10.2
click at [5, 53] on div "[PERSON_NAME] 11 stops • 547km • 9h33m 07:00-16:33" at bounding box center [96, 46] width 192 height 24
click at [13, 41] on icon "button" at bounding box center [15, 46] width 10 height 10
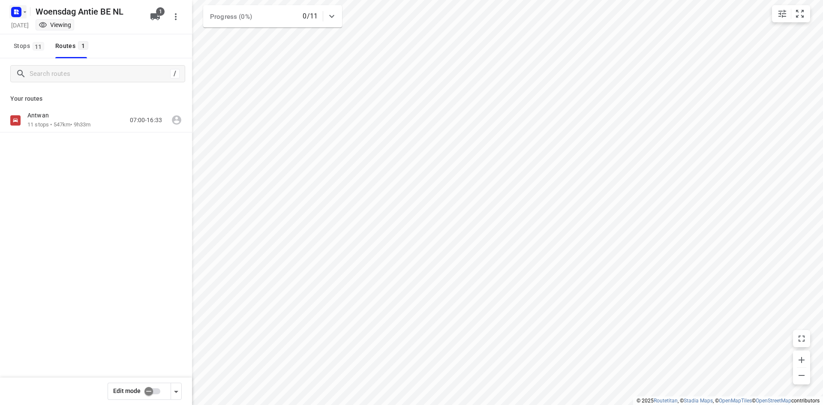
click at [16, 9] on rect "button" at bounding box center [16, 12] width 10 height 10
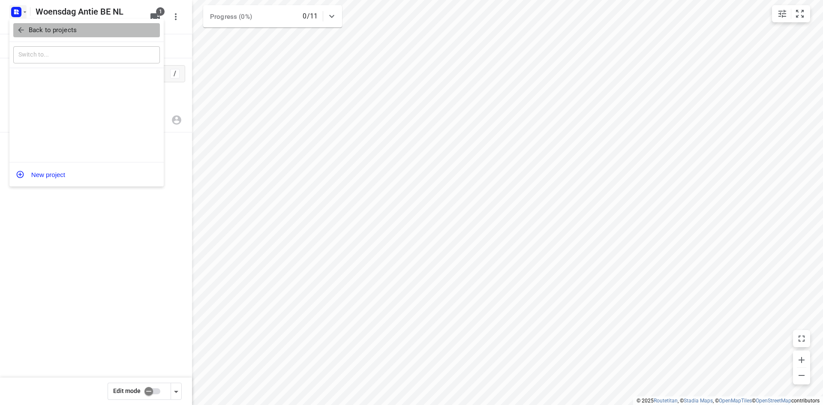
drag, startPoint x: 28, startPoint y: 27, endPoint x: 35, endPoint y: 29, distance: 7.6
click at [28, 27] on span "Back to projects" at bounding box center [87, 30] width 140 height 10
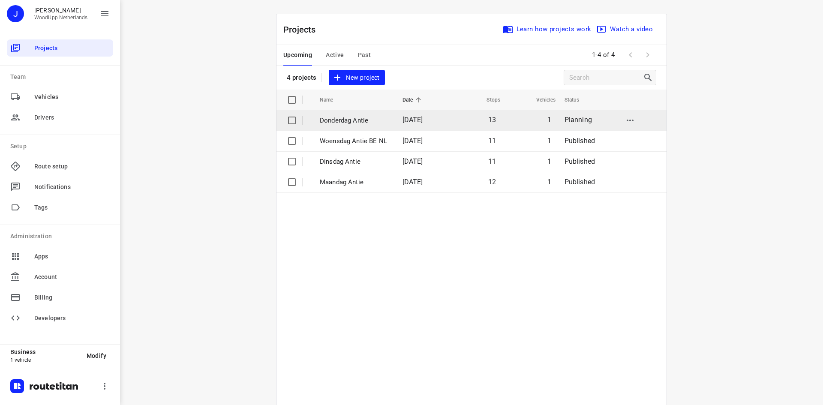
click at [366, 125] on p "Donderdag Antie" at bounding box center [355, 121] width 70 height 10
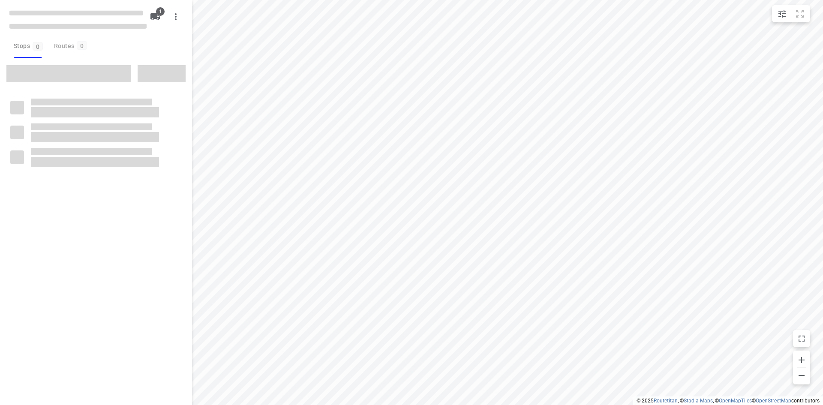
type input "distance"
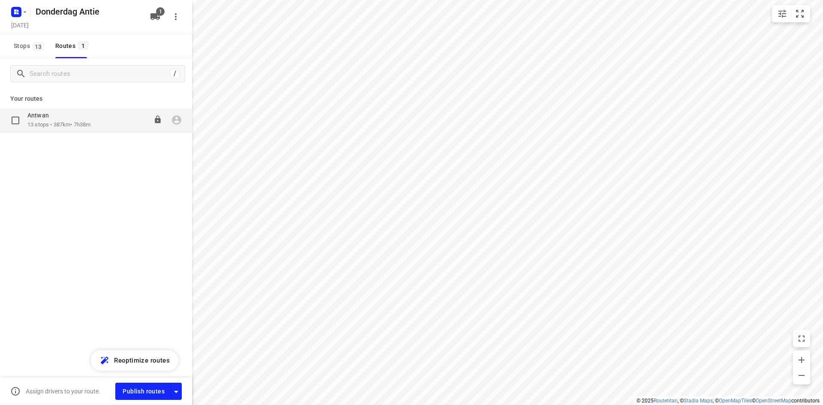
click at [66, 118] on div "Antwan" at bounding box center [58, 115] width 63 height 9
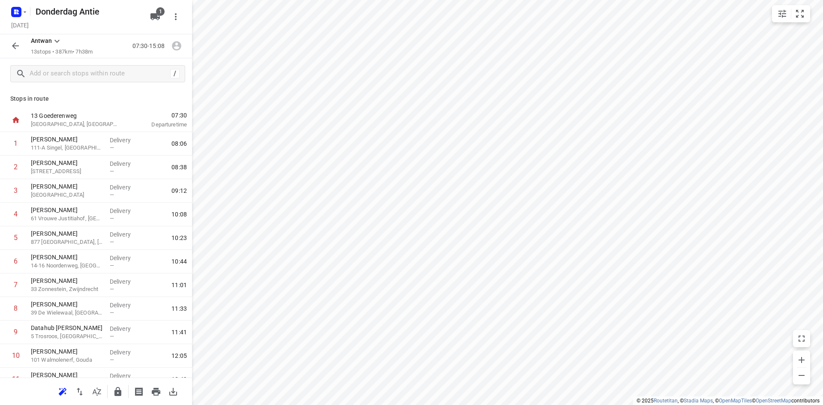
click at [11, 45] on icon "button" at bounding box center [15, 46] width 10 height 10
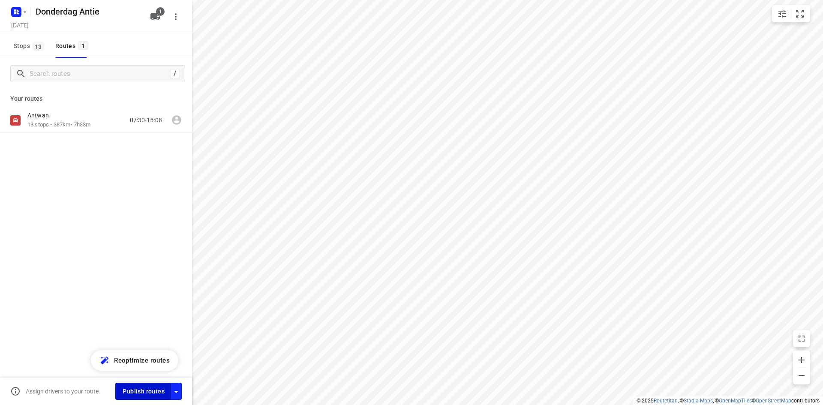
click at [145, 388] on span "Publish routes" at bounding box center [144, 391] width 42 height 11
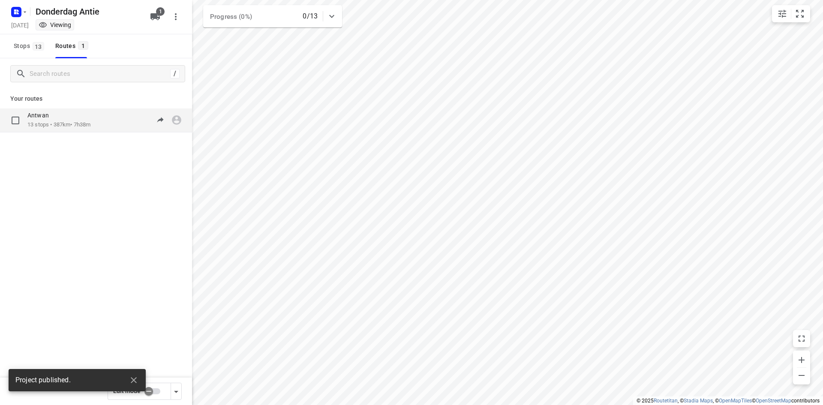
click at [89, 124] on p "13 stops • 387km • 7h38m" at bounding box center [58, 125] width 63 height 8
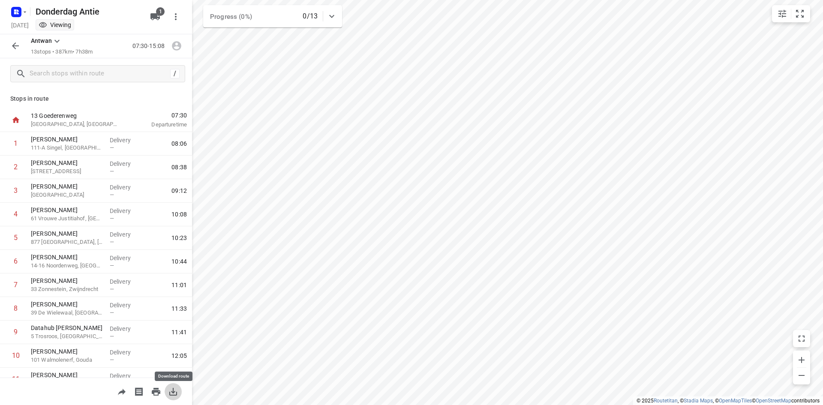
click at [174, 393] on icon "button" at bounding box center [173, 392] width 10 height 10
click at [16, 50] on icon "button" at bounding box center [15, 46] width 10 height 10
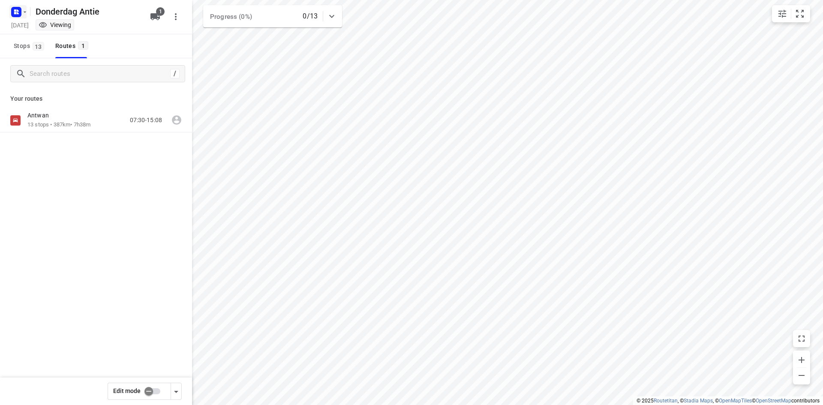
click at [22, 9] on icon "button" at bounding box center [24, 12] width 7 height 7
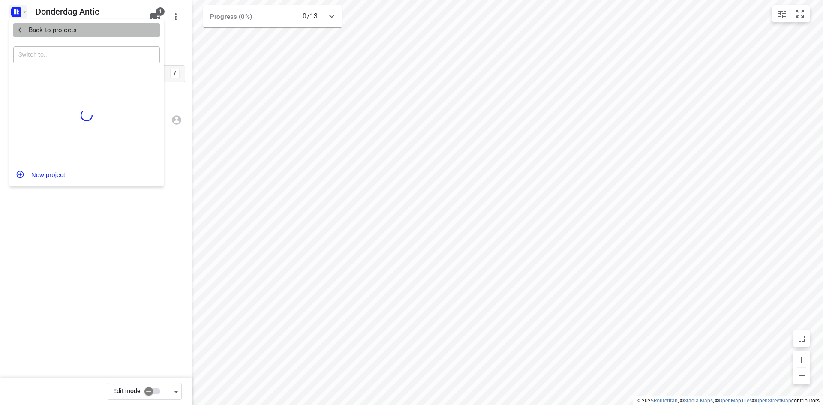
click at [30, 28] on p "Back to projects" at bounding box center [53, 30] width 48 height 10
